Goal: Transaction & Acquisition: Purchase product/service

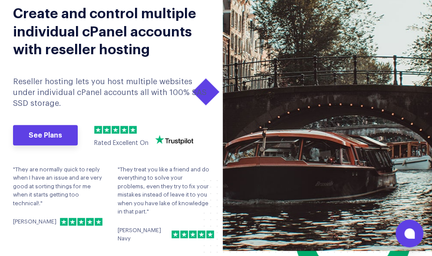
scroll to position [87, 0]
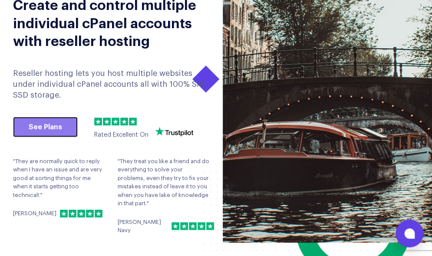
click at [69, 127] on link "See Plans" at bounding box center [45, 127] width 65 height 21
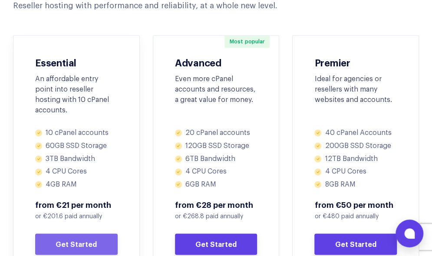
scroll to position [434, 0]
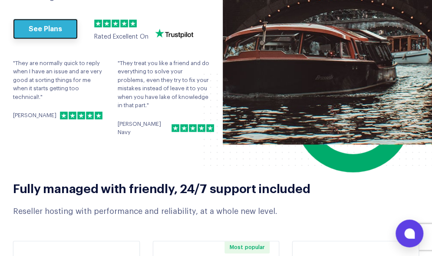
scroll to position [174, 0]
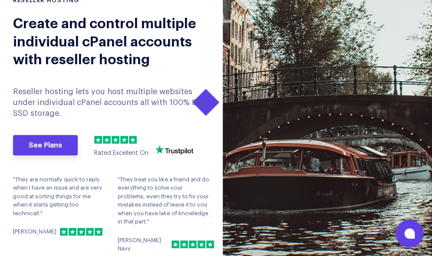
scroll to position [87, 0]
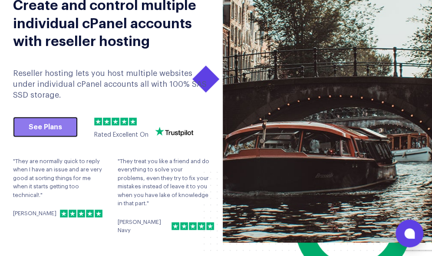
click at [65, 126] on link "See Plans" at bounding box center [45, 127] width 65 height 21
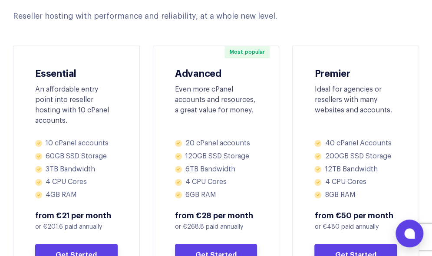
scroll to position [434, 0]
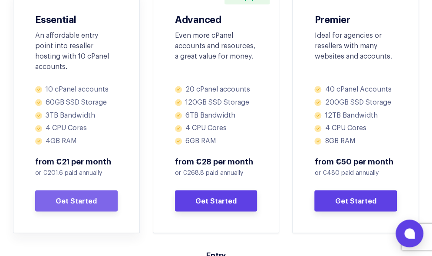
scroll to position [87, 0]
